Goal: Task Accomplishment & Management: Use online tool/utility

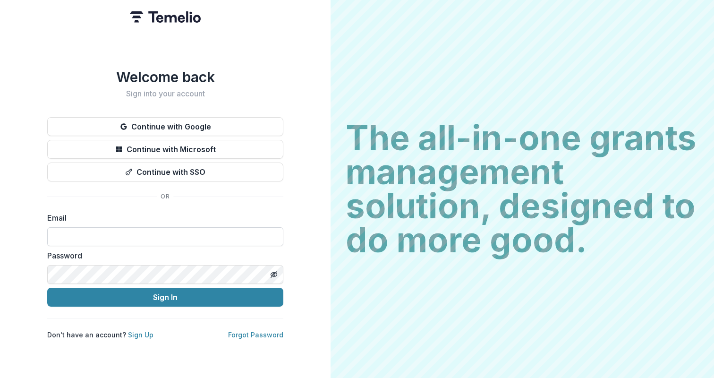
click at [164, 232] on input at bounding box center [165, 236] width 236 height 19
type input "*********"
type input "**********"
click at [47, 287] on button "Sign In" at bounding box center [165, 296] width 236 height 19
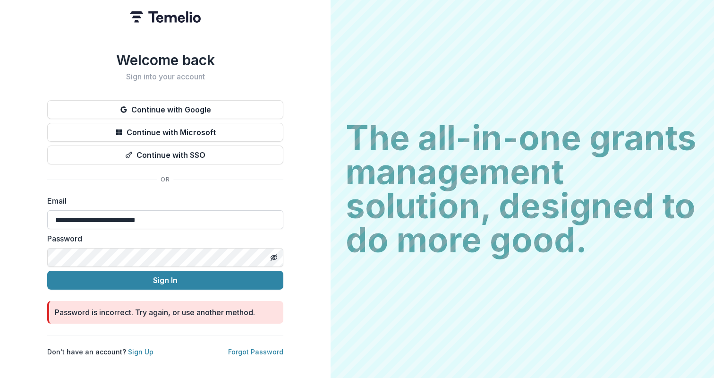
click at [47, 270] on button "Sign In" at bounding box center [165, 279] width 236 height 19
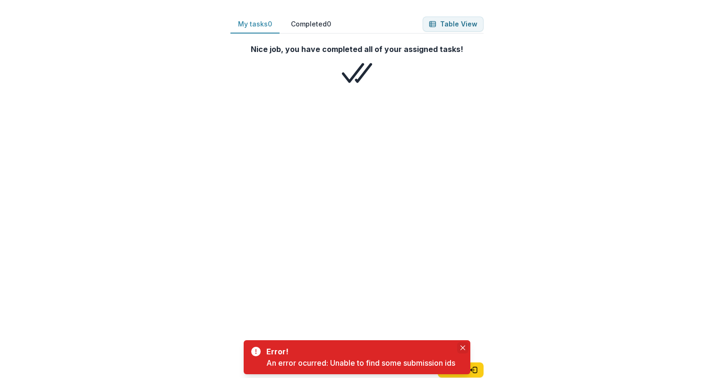
click at [465, 345] on icon "Close" at bounding box center [462, 347] width 5 height 5
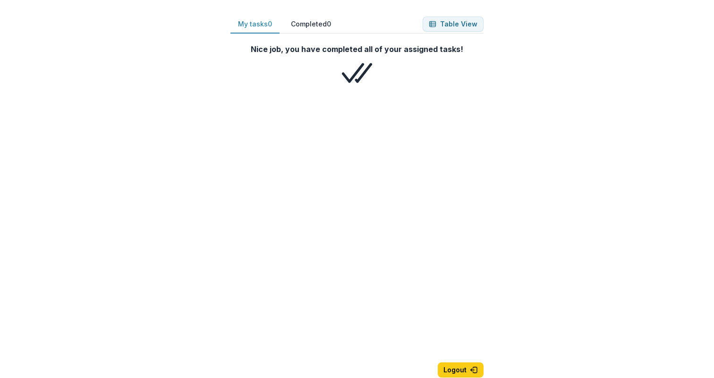
click at [318, 20] on button "Completed 0" at bounding box center [310, 24] width 55 height 18
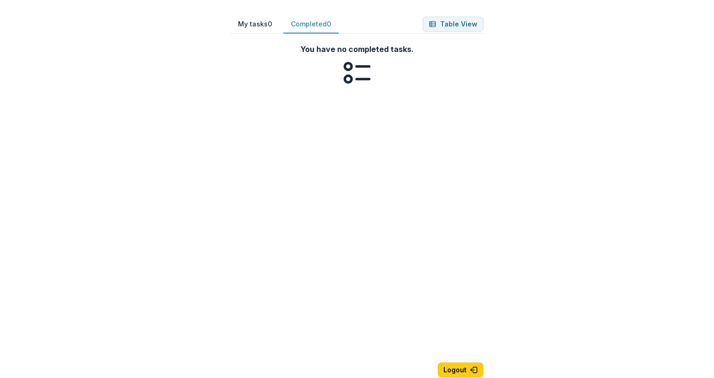
click at [268, 26] on button "My tasks 0" at bounding box center [254, 24] width 49 height 18
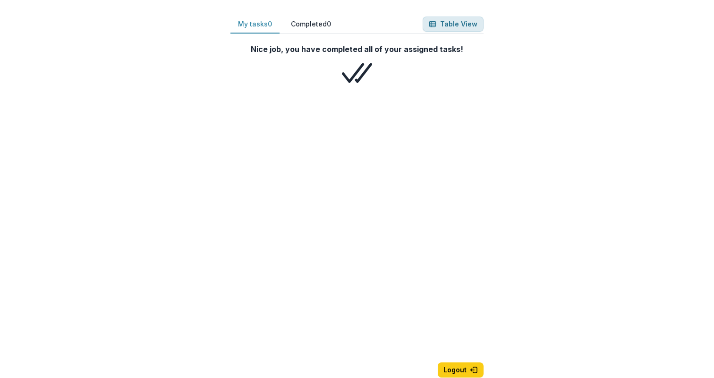
click at [436, 25] on icon "button" at bounding box center [433, 24] width 8 height 8
click at [185, 119] on div "My tasks 0 Completed 0 Table View Nice job, you have completed all of your assi…" at bounding box center [357, 189] width 714 height 378
click at [331, 26] on button "Completed 0" at bounding box center [310, 24] width 55 height 18
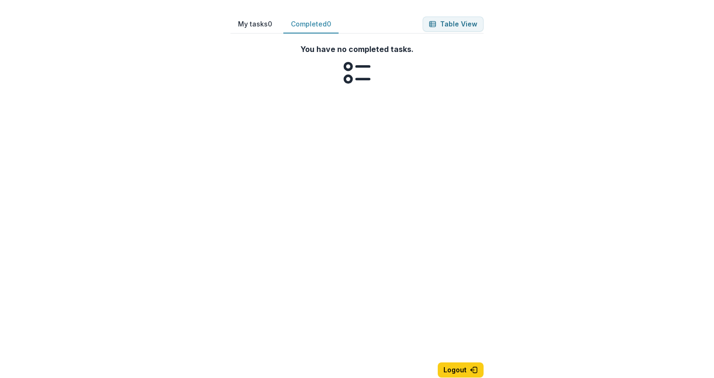
click at [259, 27] on button "My tasks 0" at bounding box center [254, 24] width 49 height 18
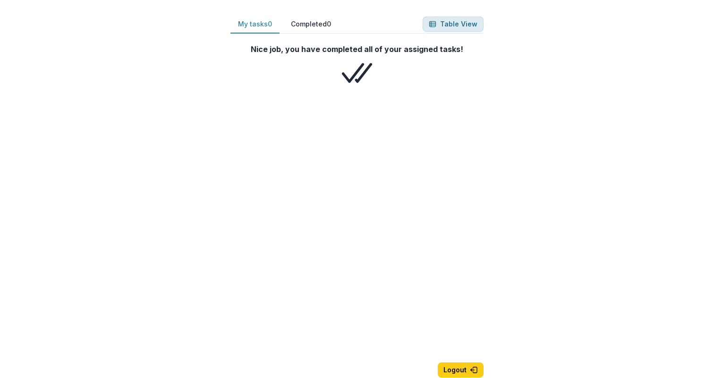
click at [474, 23] on button "Table View" at bounding box center [452, 24] width 61 height 15
